Goal: Information Seeking & Learning: Learn about a topic

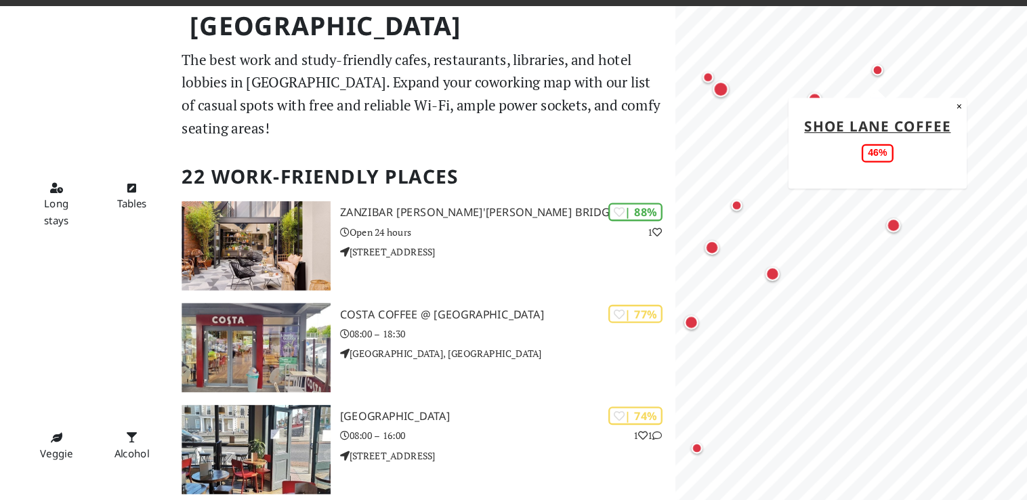
click at [861, 91] on div "Map marker" at bounding box center [857, 90] width 27 height 27
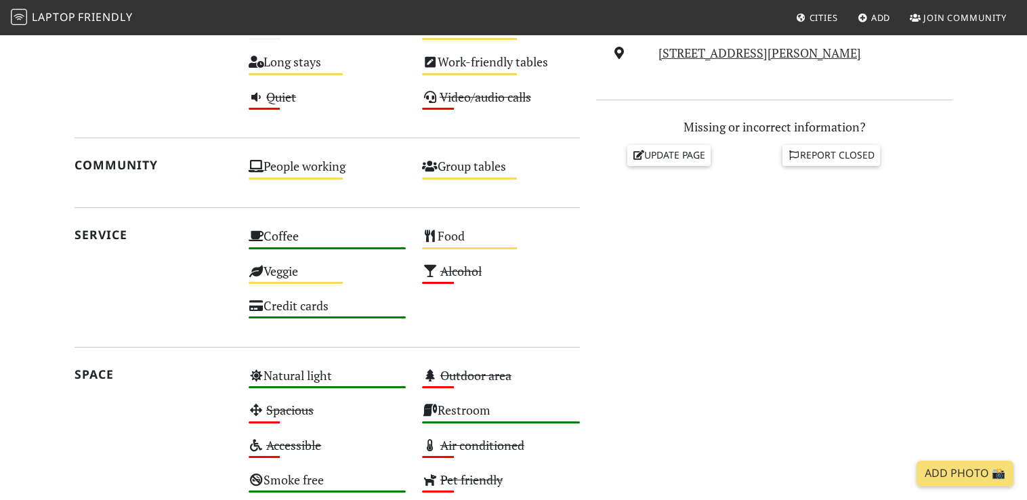
scroll to position [542, 0]
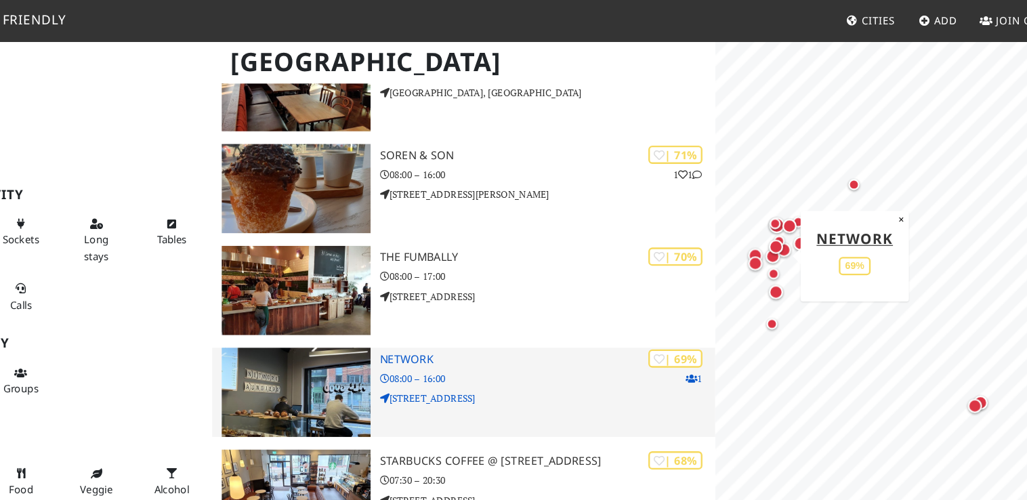
scroll to position [426, 0]
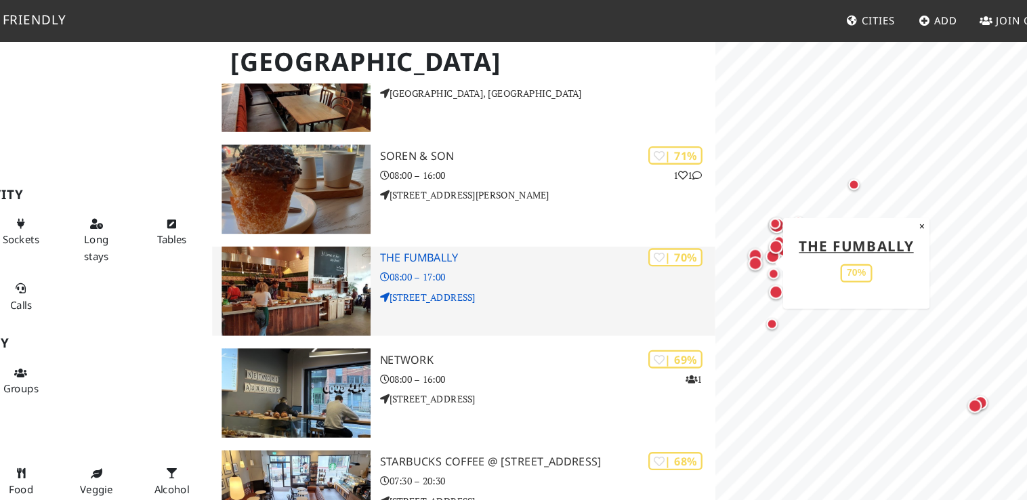
click at [319, 233] on img at bounding box center [328, 248] width 127 height 76
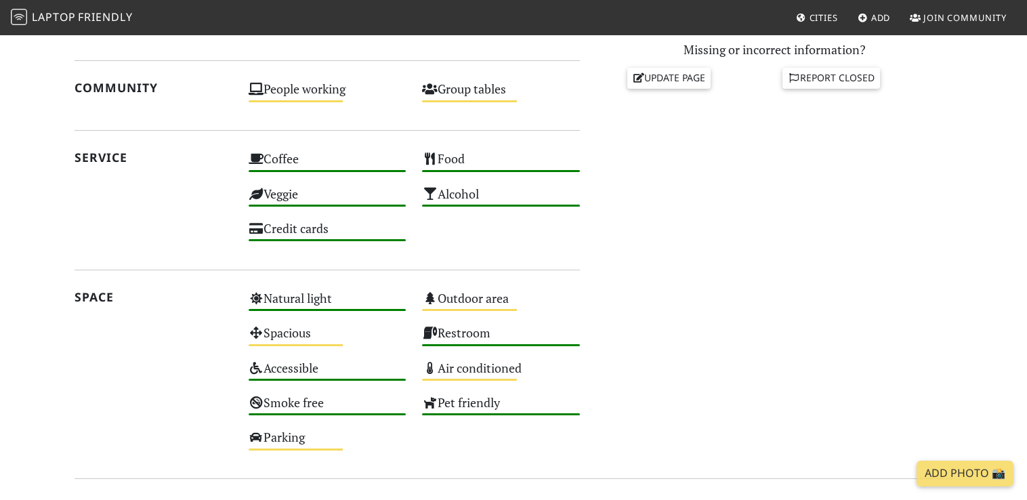
scroll to position [622, 0]
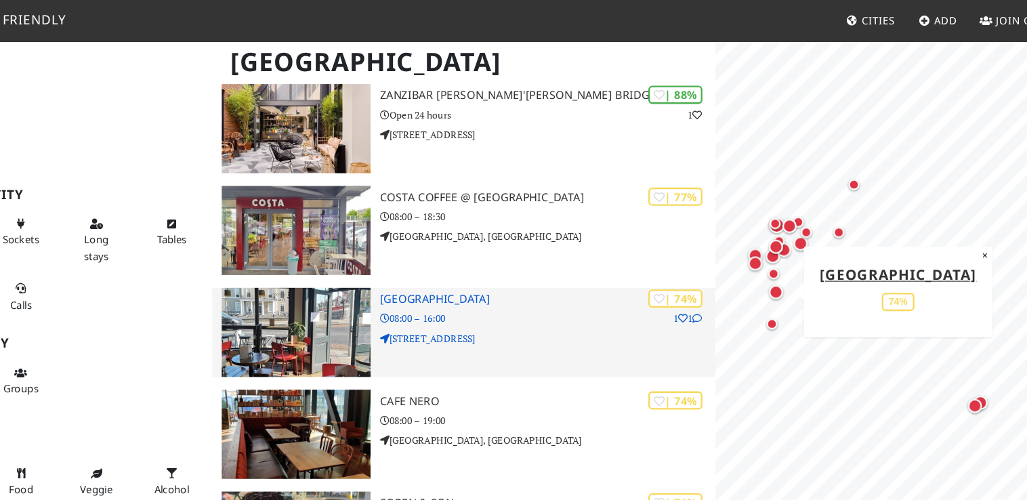
scroll to position [124, 0]
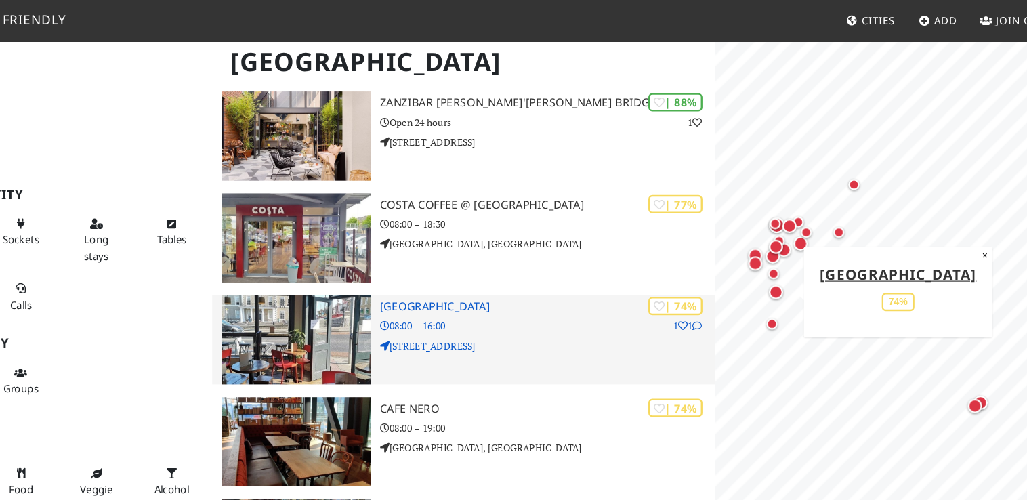
click at [345, 276] on img at bounding box center [328, 289] width 127 height 76
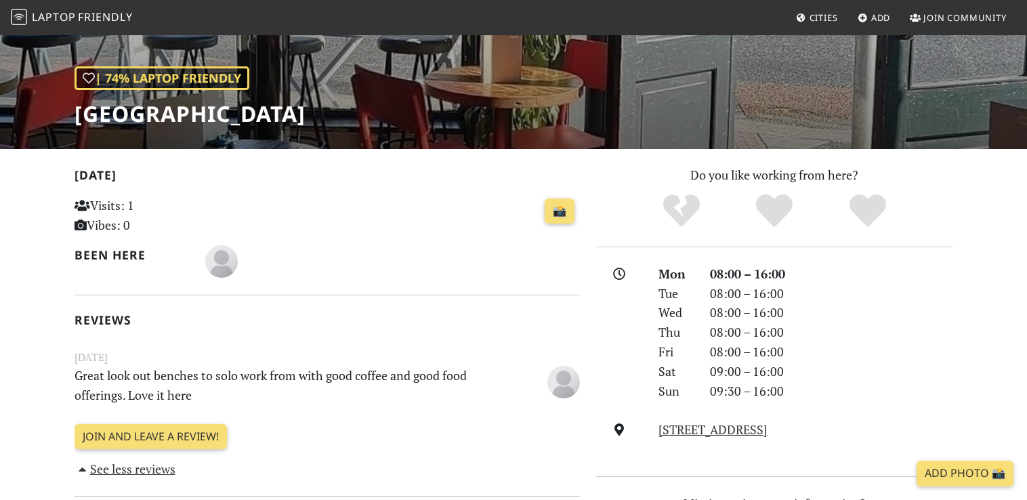
scroll to position [70, 0]
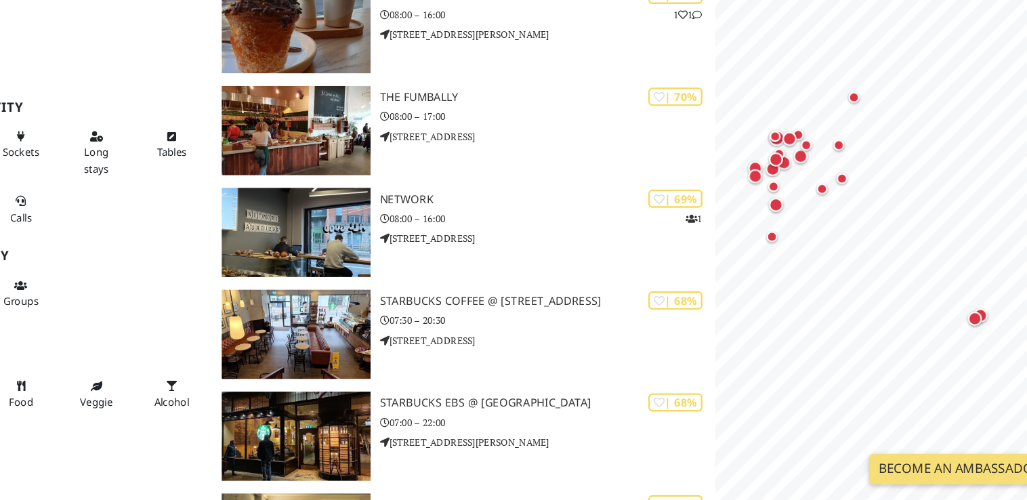
scroll to position [523, 0]
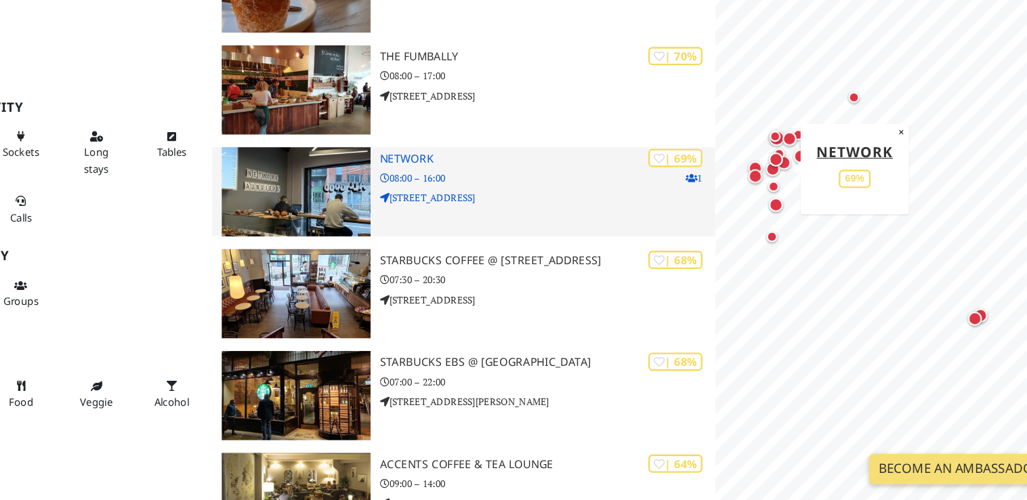
click at [344, 239] on img at bounding box center [328, 238] width 127 height 76
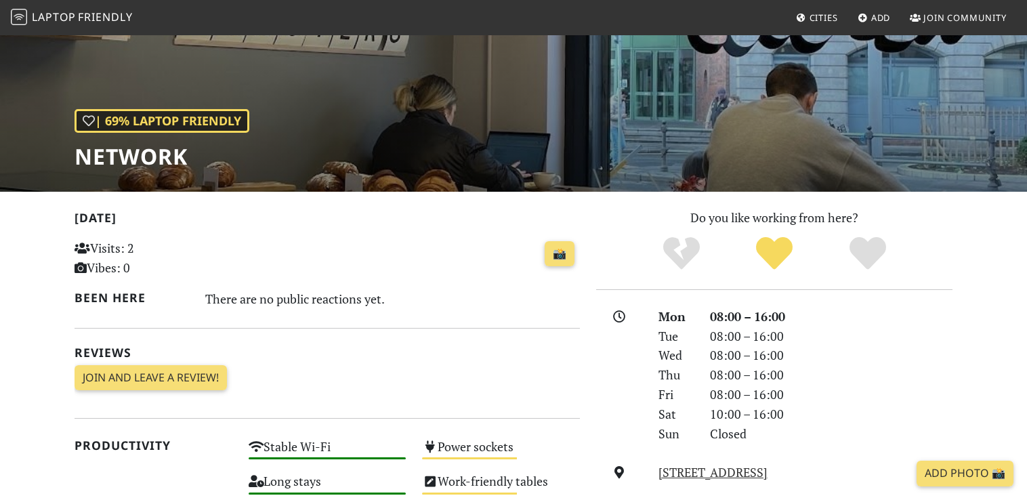
scroll to position [16, 0]
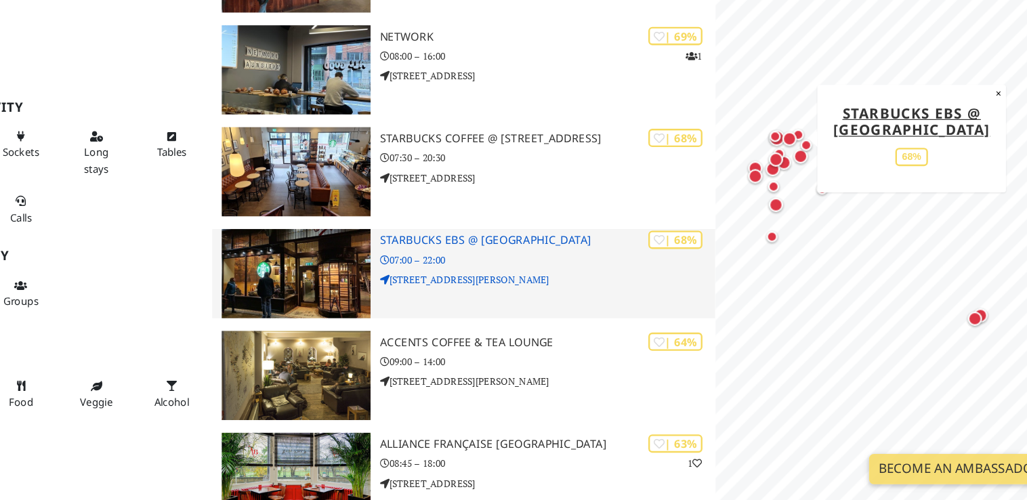
scroll to position [628, 0]
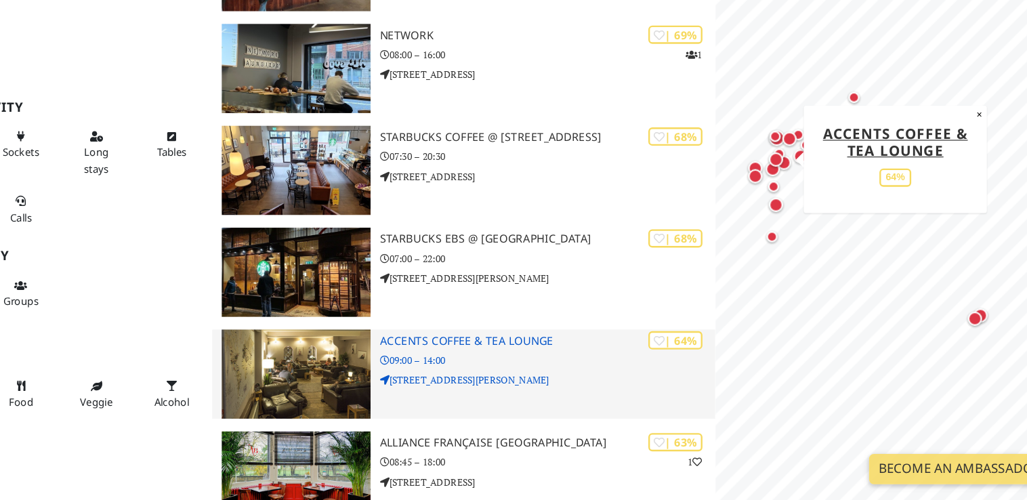
click at [350, 377] on img at bounding box center [328, 393] width 127 height 76
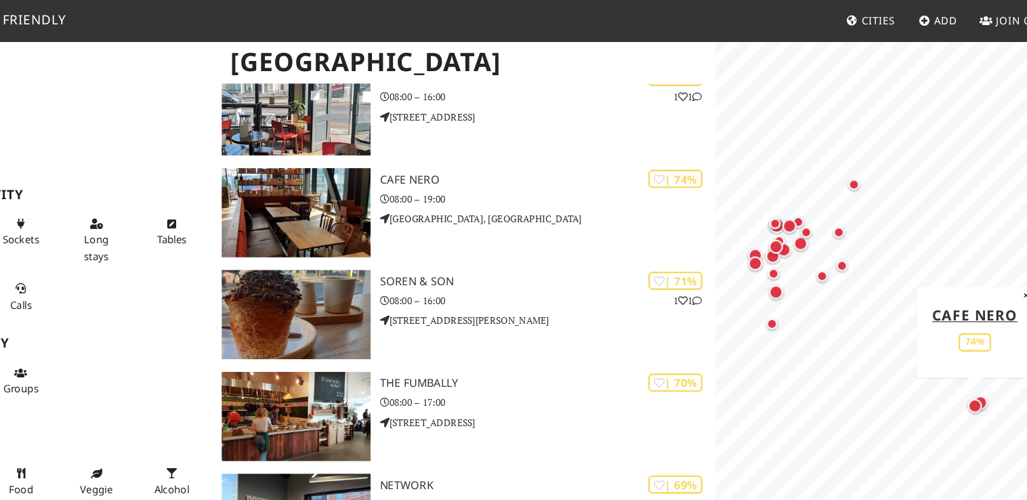
scroll to position [302, 0]
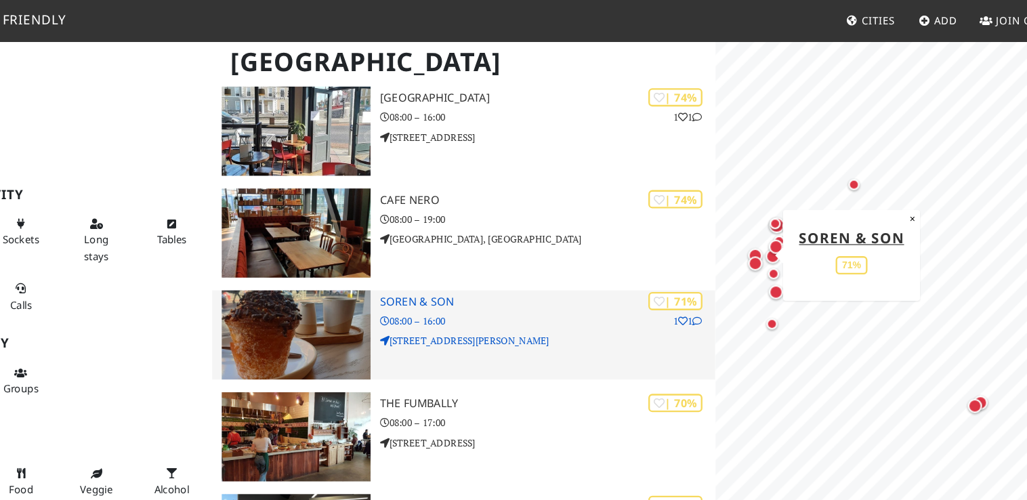
click at [356, 256] on img at bounding box center [328, 285] width 127 height 76
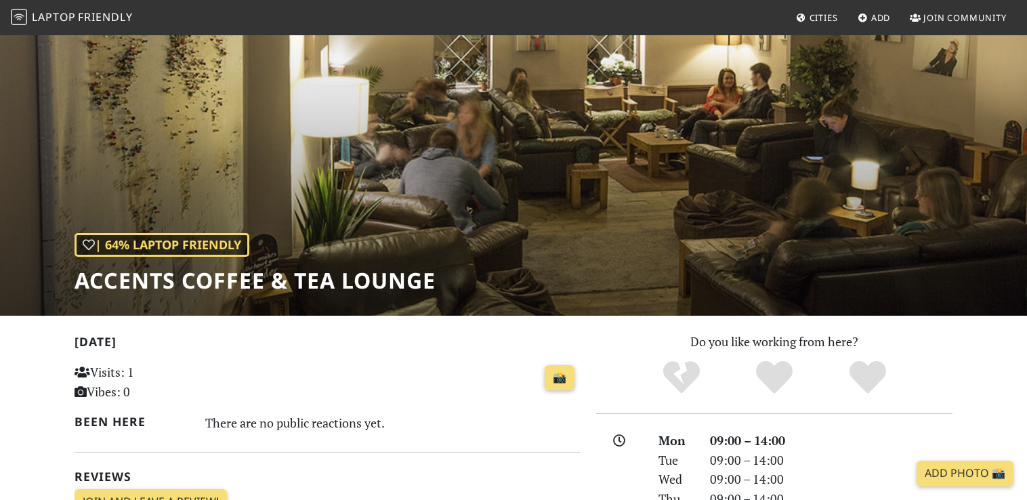
click at [354, 281] on h1 "Accents Coffee & Tea Lounge" at bounding box center [255, 281] width 361 height 26
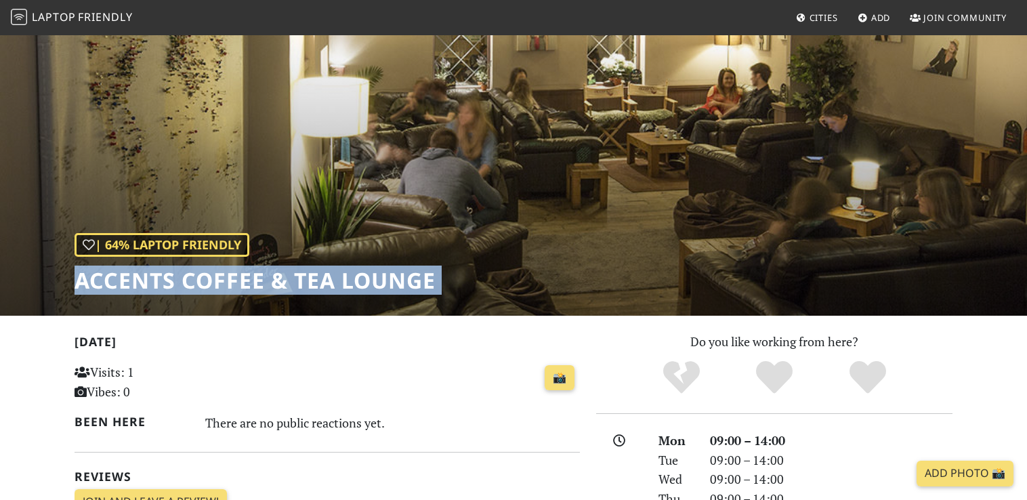
click at [354, 281] on h1 "Accents Coffee & Tea Lounge" at bounding box center [255, 281] width 361 height 26
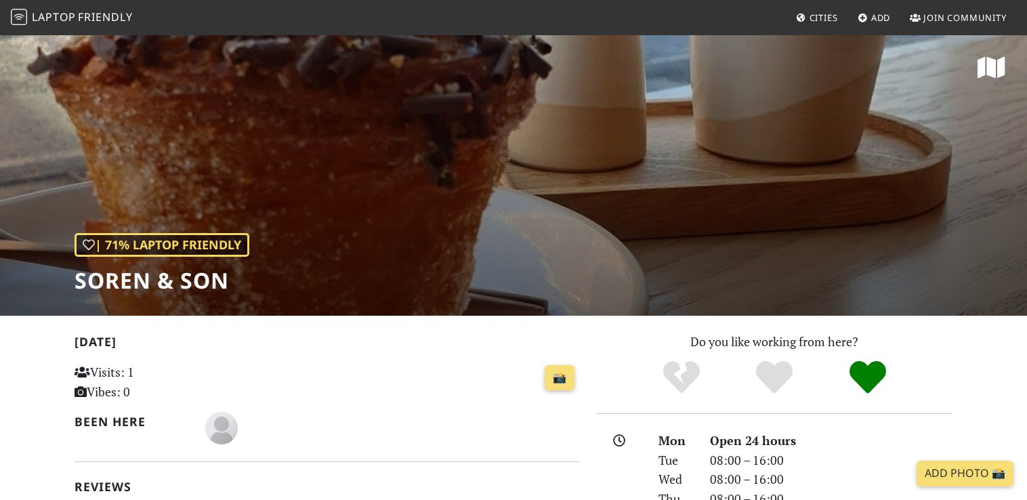
click at [176, 272] on h1 "Soren & Son" at bounding box center [162, 281] width 175 height 26
